Goal: Information Seeking & Learning: Check status

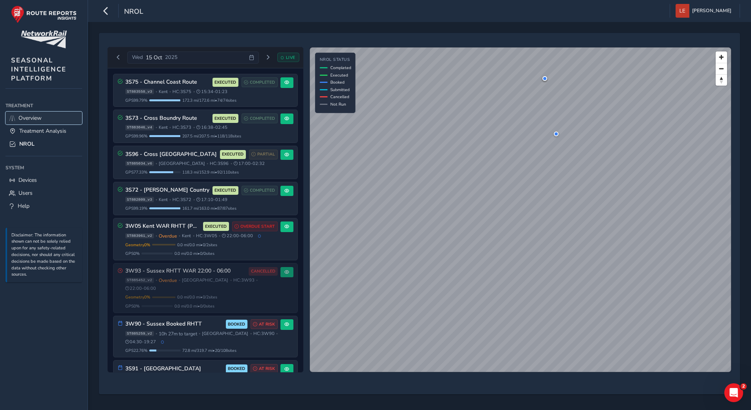
click at [29, 116] on span "Overview" at bounding box center [29, 117] width 23 height 7
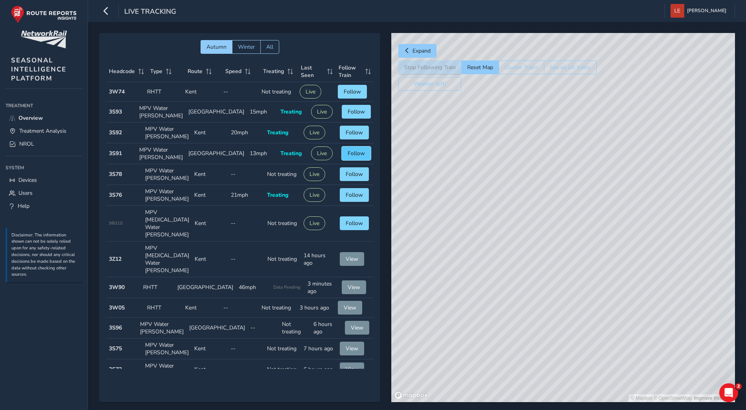
click at [356, 153] on button "Follow" at bounding box center [356, 154] width 29 height 14
click at [35, 147] on link "NROL" at bounding box center [44, 144] width 77 height 13
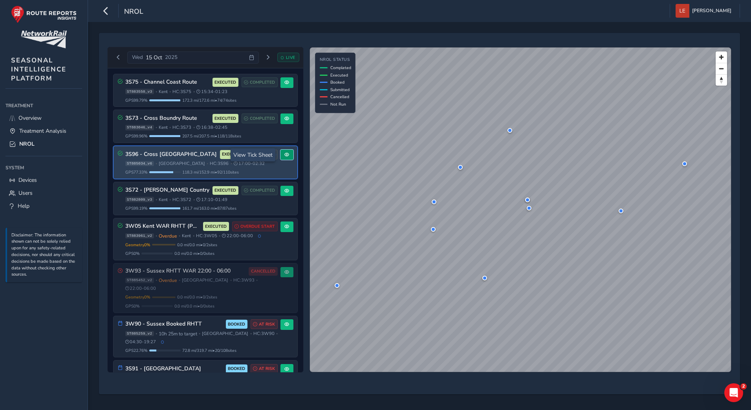
click at [288, 156] on button at bounding box center [287, 155] width 13 height 11
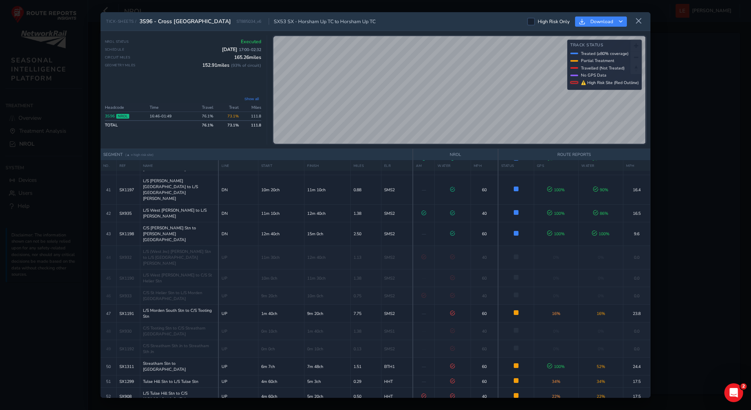
scroll to position [668, 0]
click at [641, 25] on button at bounding box center [639, 21] width 13 height 13
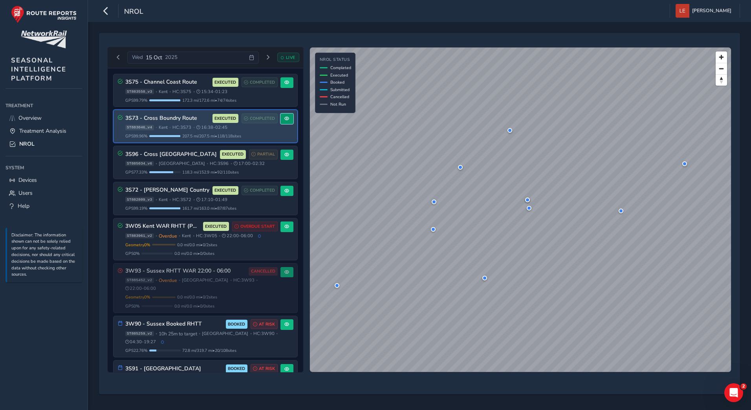
click at [282, 121] on button at bounding box center [287, 119] width 13 height 11
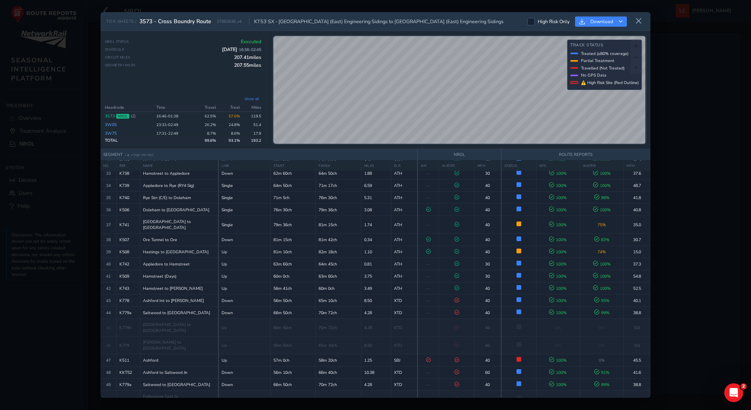
scroll to position [481, 0]
click at [641, 19] on icon at bounding box center [639, 21] width 7 height 7
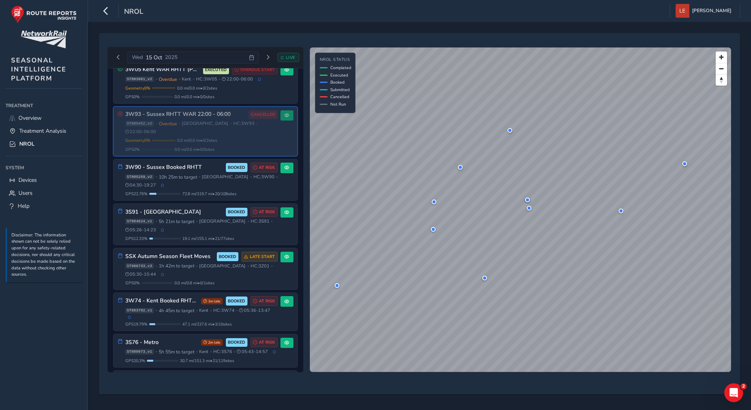
scroll to position [157, 0]
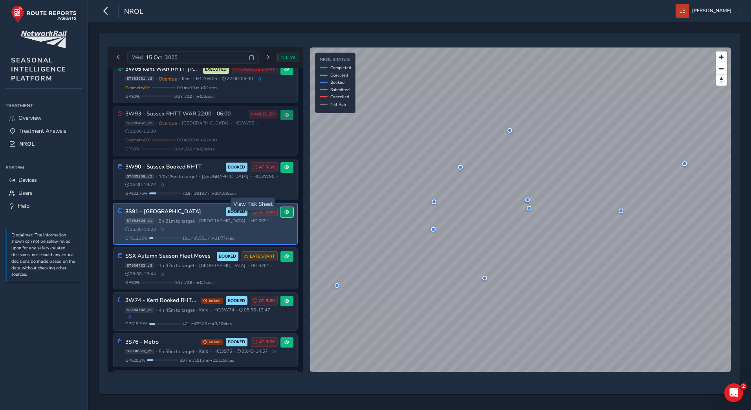
click at [284, 208] on button at bounding box center [287, 212] width 13 height 11
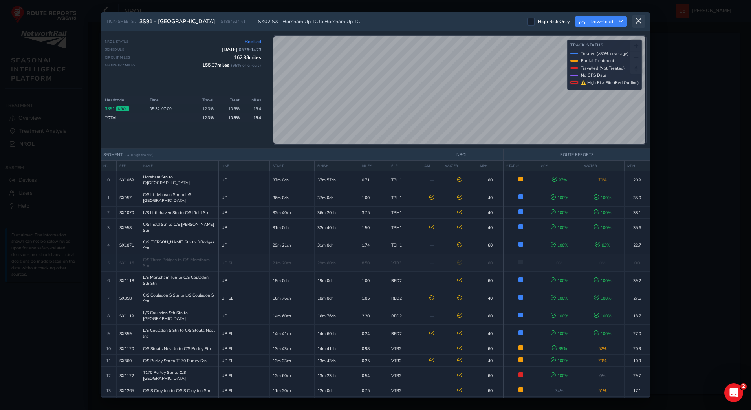
click at [639, 20] on icon at bounding box center [639, 21] width 7 height 7
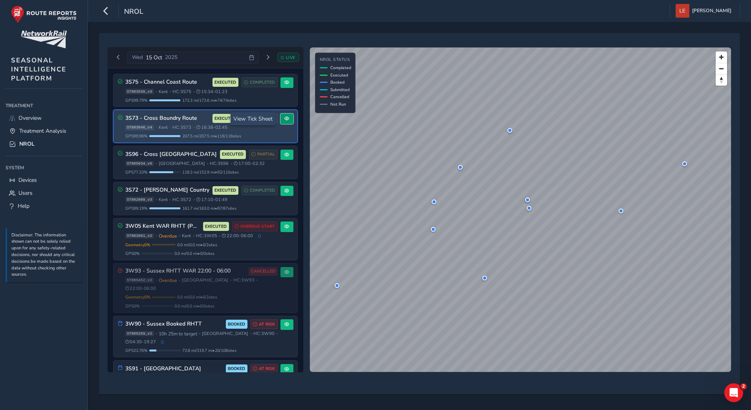
click at [289, 122] on button at bounding box center [287, 119] width 13 height 11
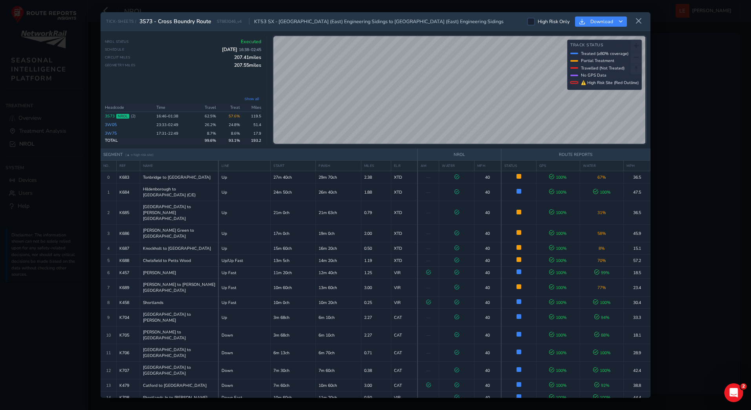
click at [114, 125] on link "3W05" at bounding box center [111, 125] width 12 height 6
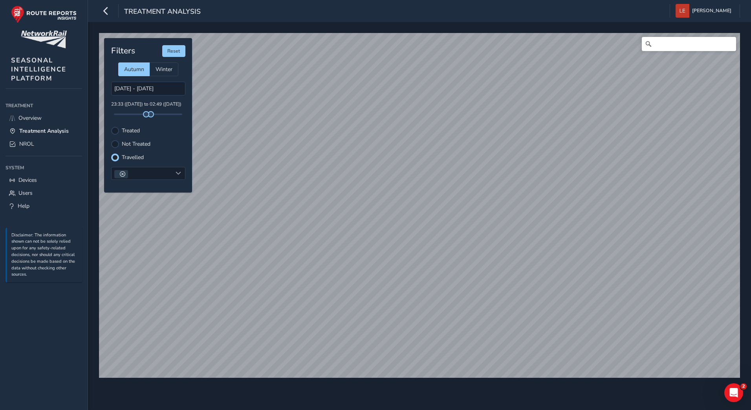
click at [128, 128] on label "Treated" at bounding box center [131, 131] width 18 height 6
click at [115, 130] on input "Treated" at bounding box center [115, 130] width 0 height 0
click at [117, 146] on div at bounding box center [115, 144] width 8 height 8
click at [124, 133] on label "Treated" at bounding box center [131, 131] width 18 height 6
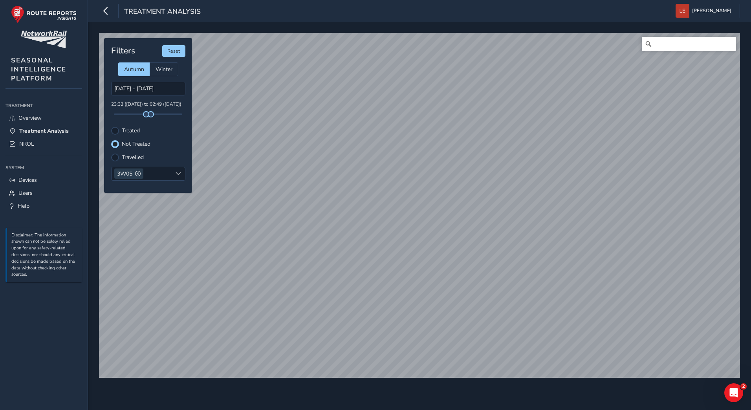
click at [110, 126] on input "Treated" at bounding box center [110, 126] width 0 height 0
click at [122, 147] on label "Not Treated" at bounding box center [136, 144] width 29 height 6
click at [115, 143] on input "Not Treated" at bounding box center [115, 143] width 0 height 0
click at [122, 158] on label "Travelled" at bounding box center [133, 158] width 22 height 6
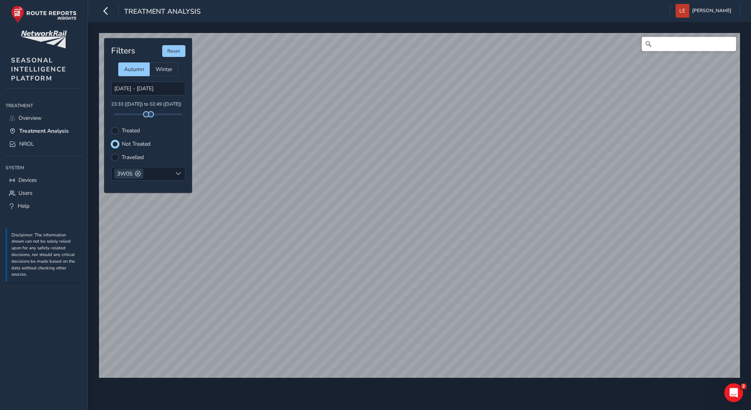
click at [115, 157] on input "Travelled" at bounding box center [115, 157] width 0 height 0
